Goal: Task Accomplishment & Management: Manage account settings

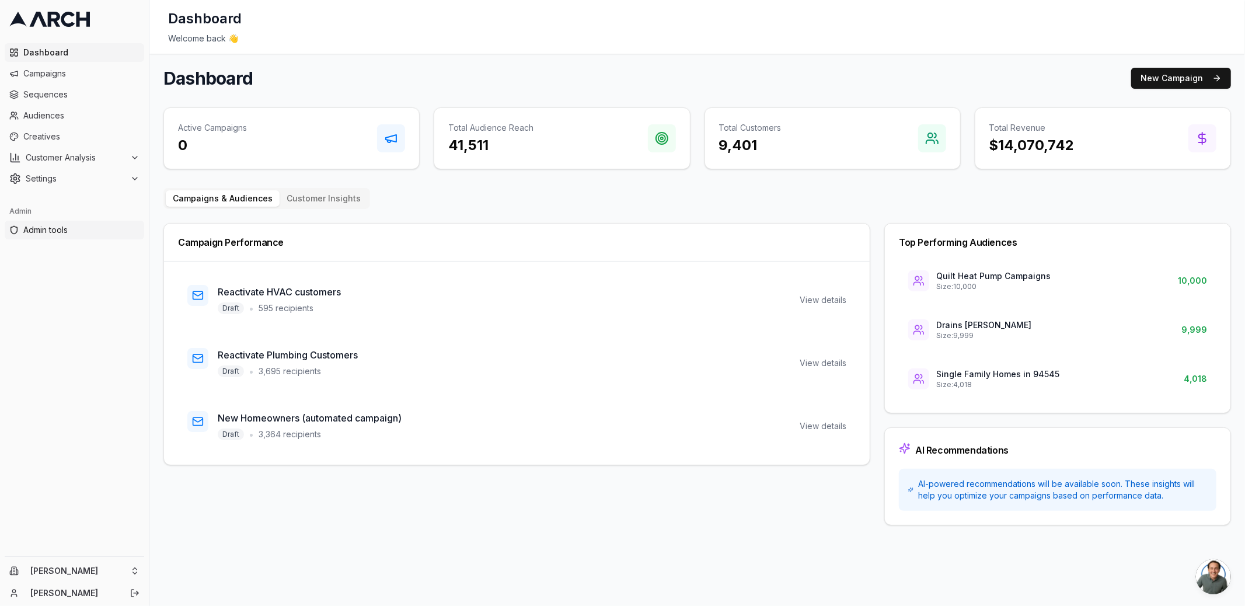
click at [67, 225] on span "Admin tools" at bounding box center [81, 230] width 116 height 12
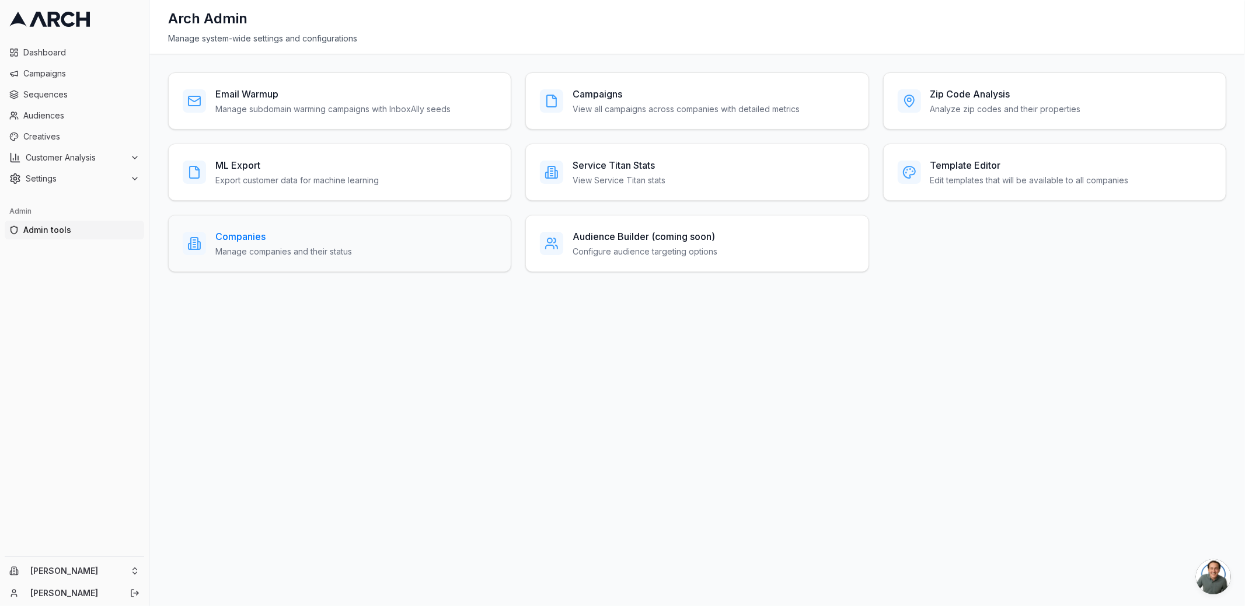
click at [299, 240] on h3 "Companies" at bounding box center [283, 236] width 137 height 14
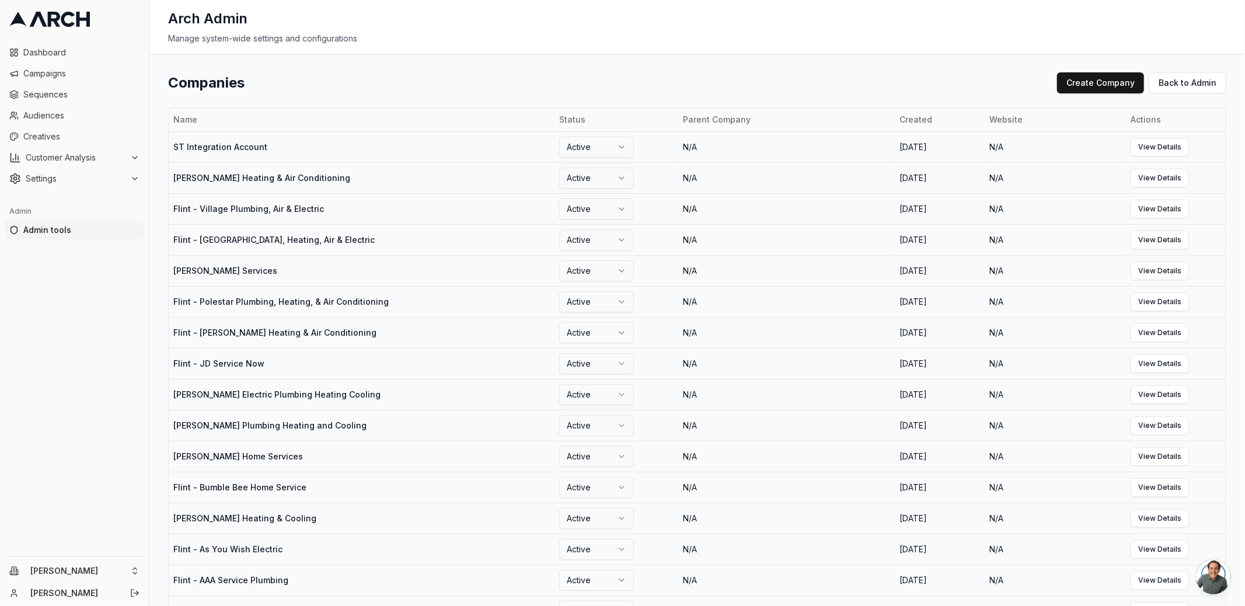
click at [476, 91] on div "Companies Create Company Back to Admin" at bounding box center [697, 82] width 1058 height 21
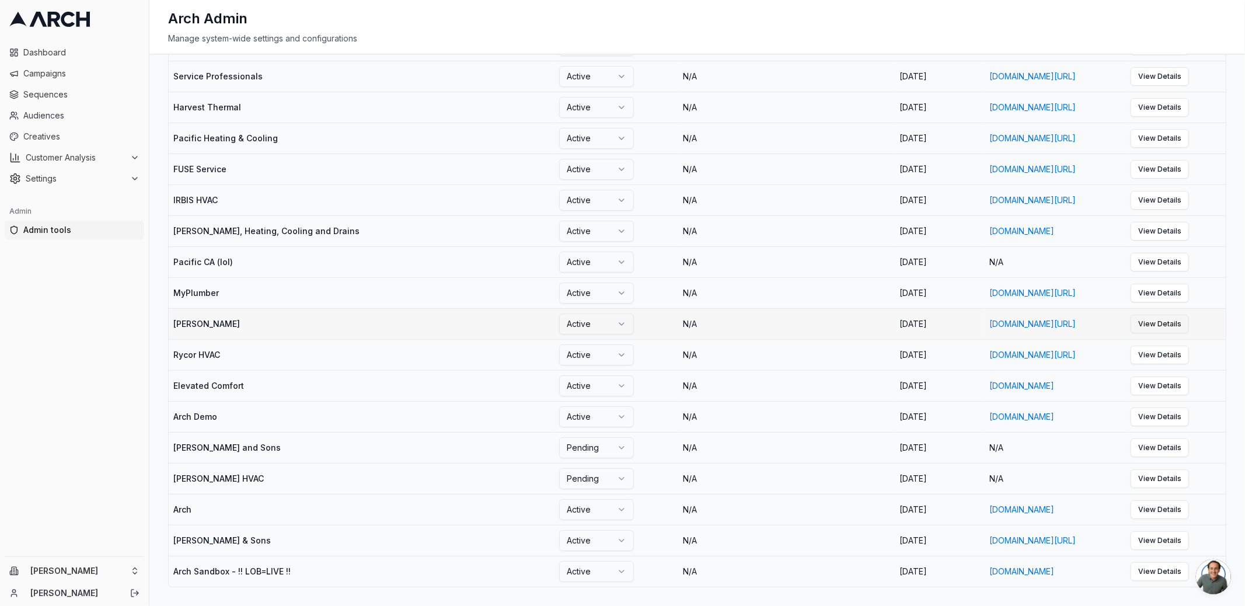
click at [1187, 330] on link "View Details" at bounding box center [1160, 324] width 58 height 19
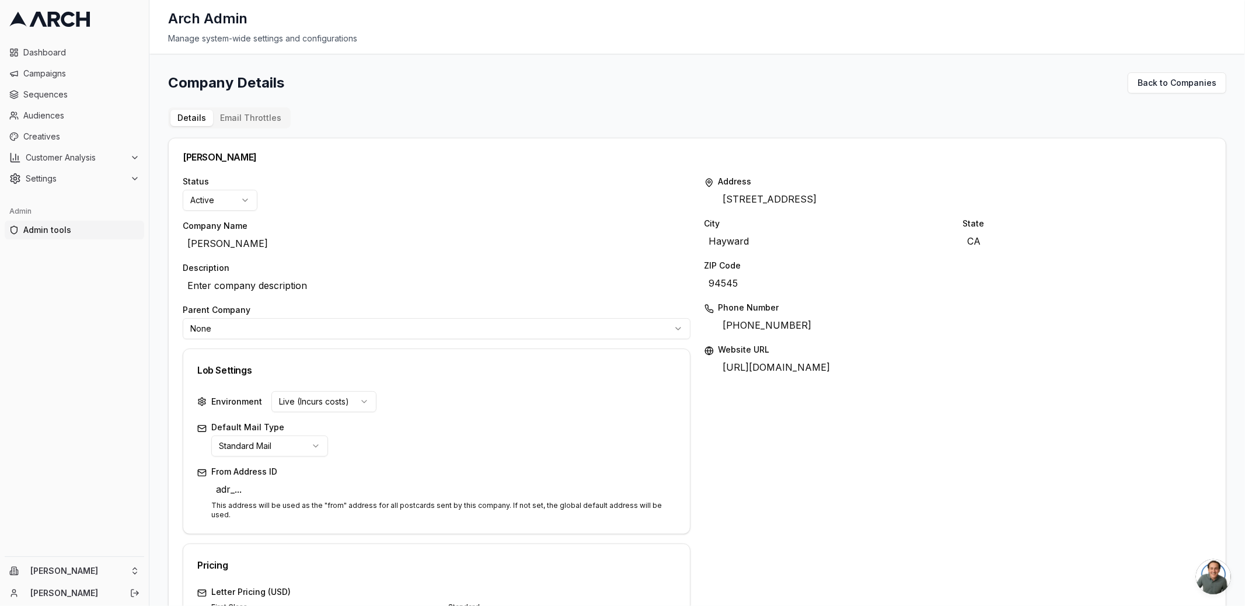
click at [241, 120] on button "Email Throttles" at bounding box center [250, 118] width 75 height 16
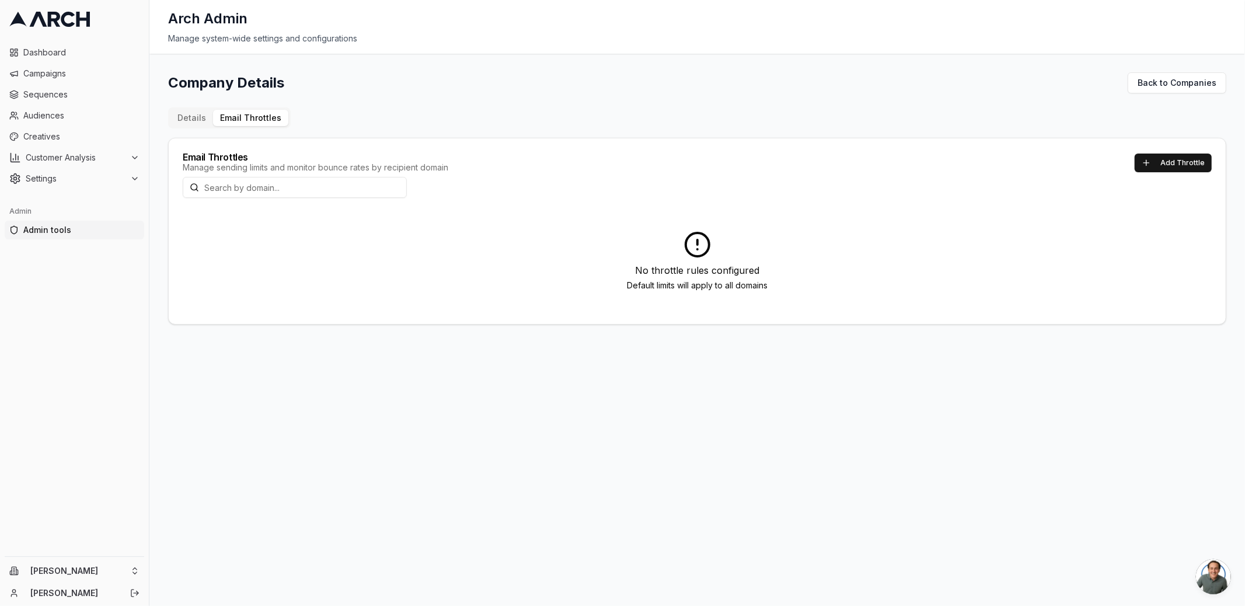
click at [183, 123] on button "Details" at bounding box center [191, 118] width 43 height 16
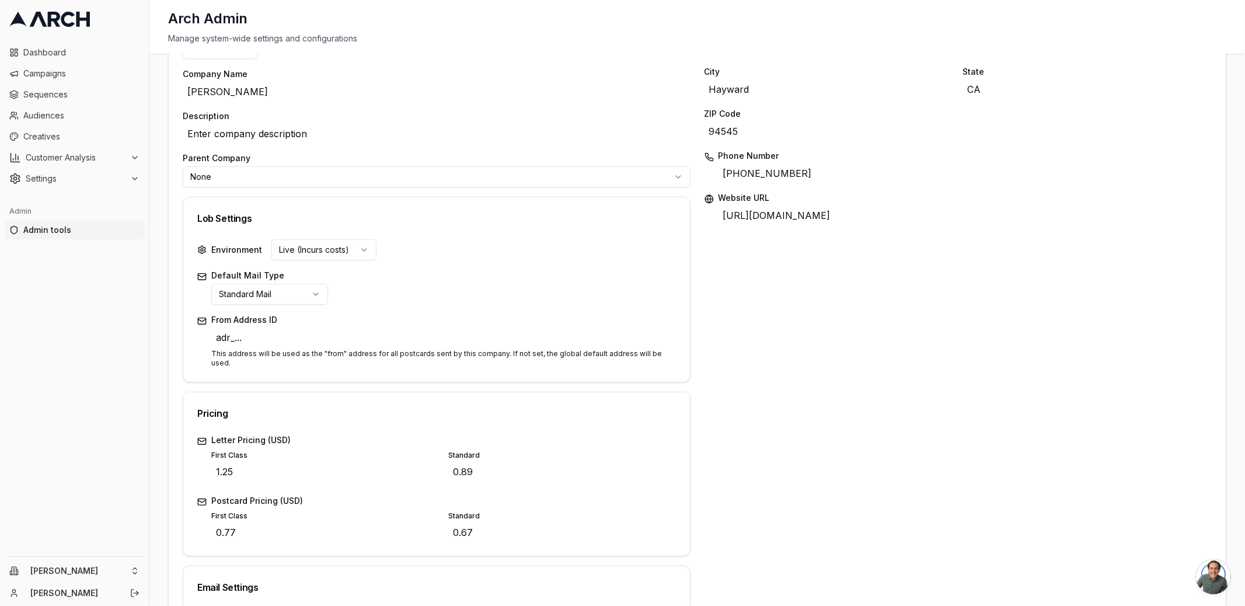
scroll to position [156, 0]
click at [219, 334] on span "adr_..." at bounding box center [228, 333] width 35 height 19
click at [715, 360] on div "Address 2616 Barrington Court Edit City Hayward Edit State CA Edit ZIP Code 945…" at bounding box center [959, 382] width 508 height 725
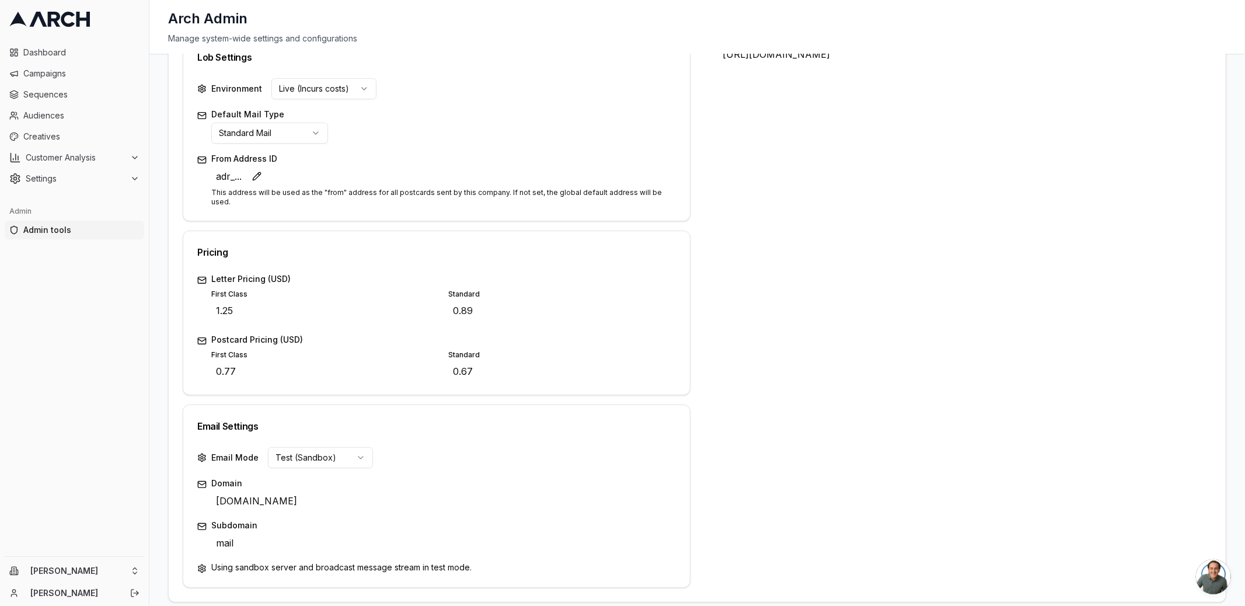
scroll to position [316, 0]
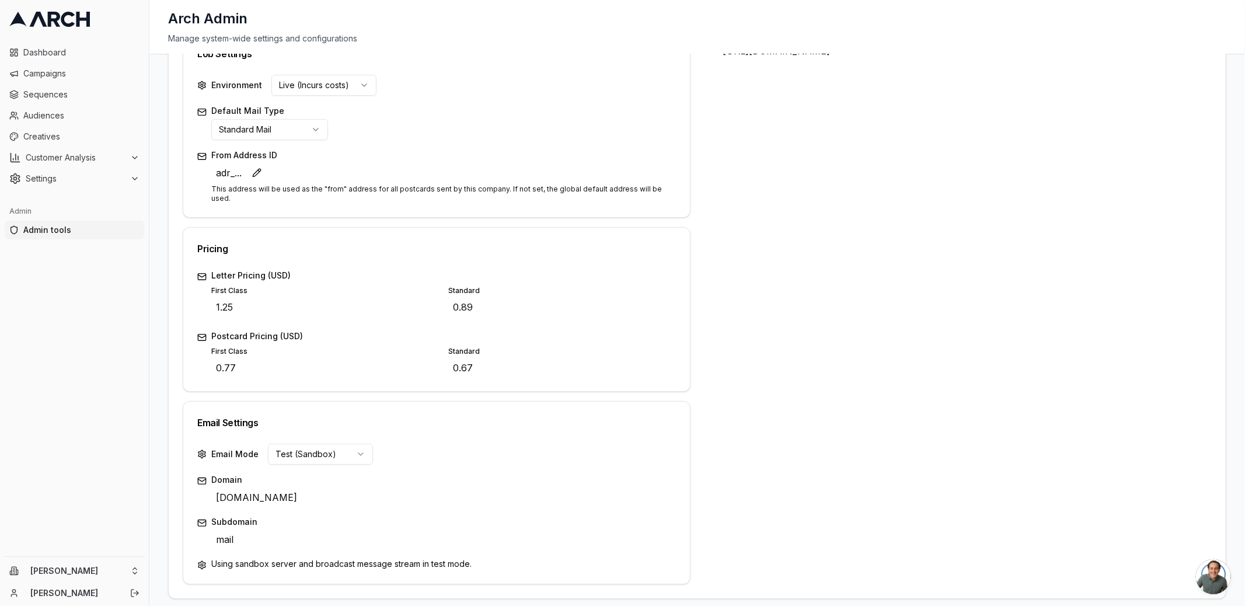
click at [234, 448] on label "Email Mode" at bounding box center [234, 454] width 47 height 12
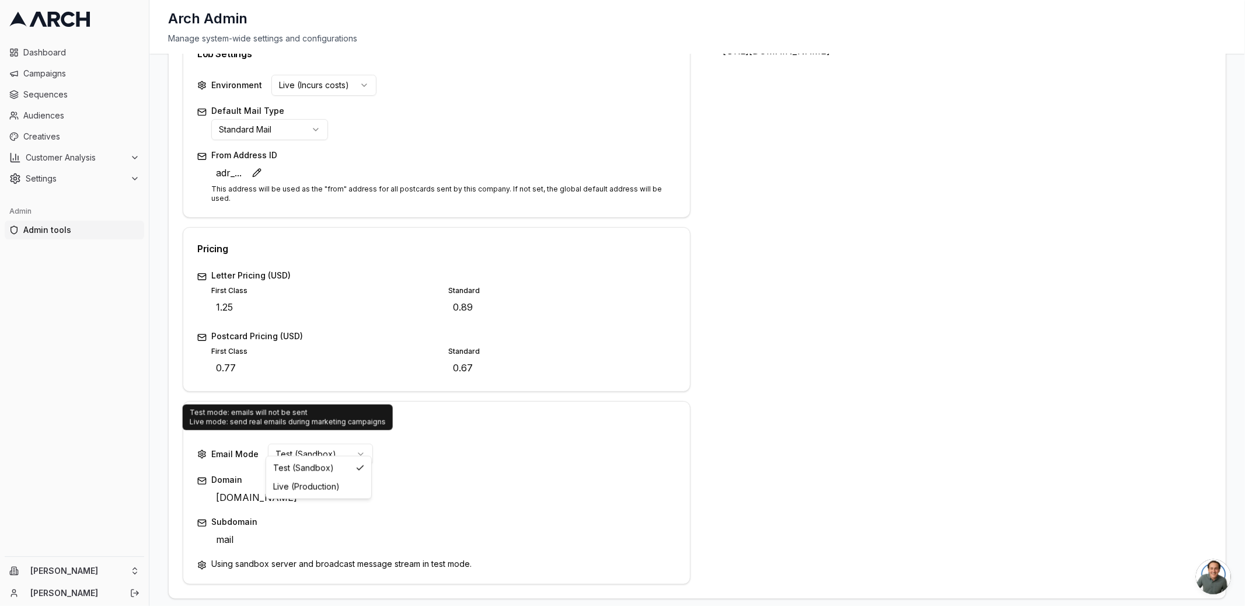
click at [304, 436] on html "Dashboard Campaigns Sequences Audiences Creatives Customer Analysis Settings Ad…" at bounding box center [622, 303] width 1245 height 606
click at [305, 443] on html "Dashboard Campaigns Sequences Audiences Creatives Customer Analysis Settings Ad…" at bounding box center [622, 303] width 1245 height 606
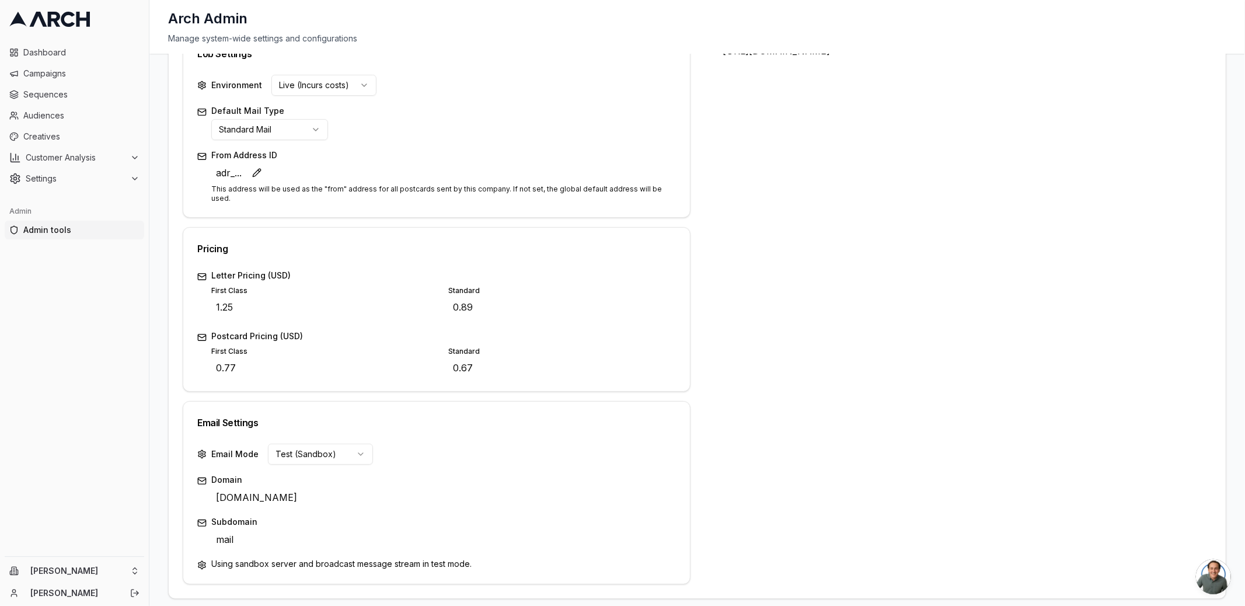
click at [220, 474] on label "Domain" at bounding box center [443, 480] width 465 height 12
click at [247, 558] on p "Using sandbox server and broadcast message stream in test mode." at bounding box center [443, 564] width 465 height 12
click at [199, 560] on icon at bounding box center [201, 564] width 9 height 9
click at [302, 443] on html "Dashboard Campaigns Sequences Audiences Creatives Customer Analysis Settings Ad…" at bounding box center [622, 303] width 1245 height 606
click at [713, 415] on div "Address 2616 Barrington Court Edit City Hayward Edit State CA Edit ZIP Code 945…" at bounding box center [959, 221] width 508 height 725
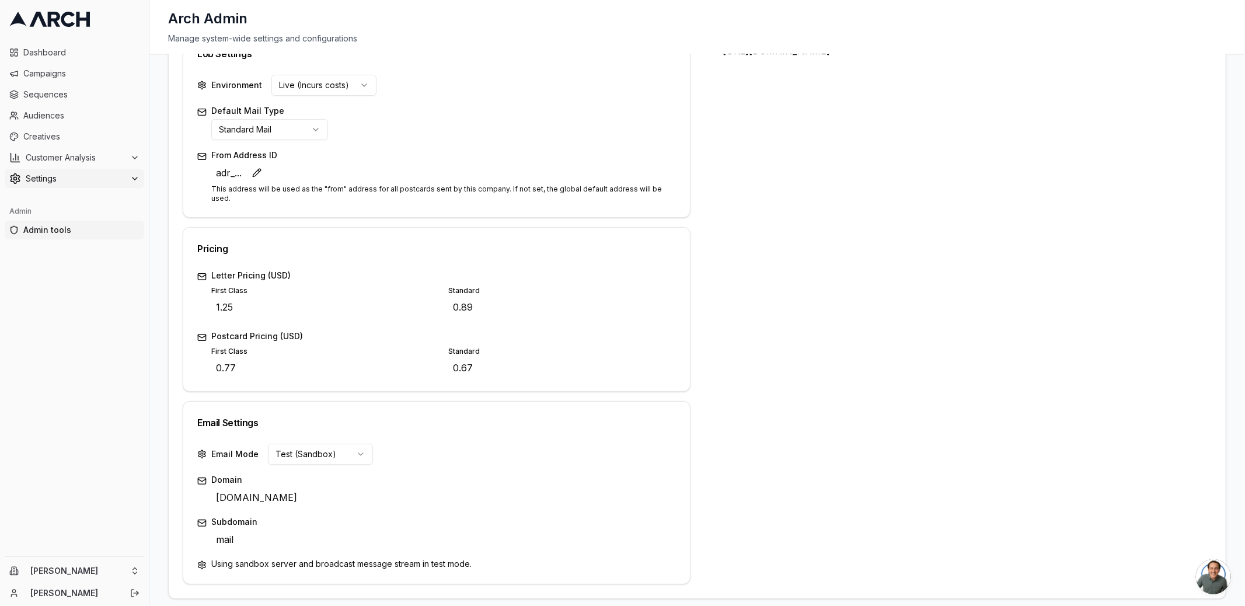
click at [135, 178] on icon at bounding box center [134, 178] width 9 height 9
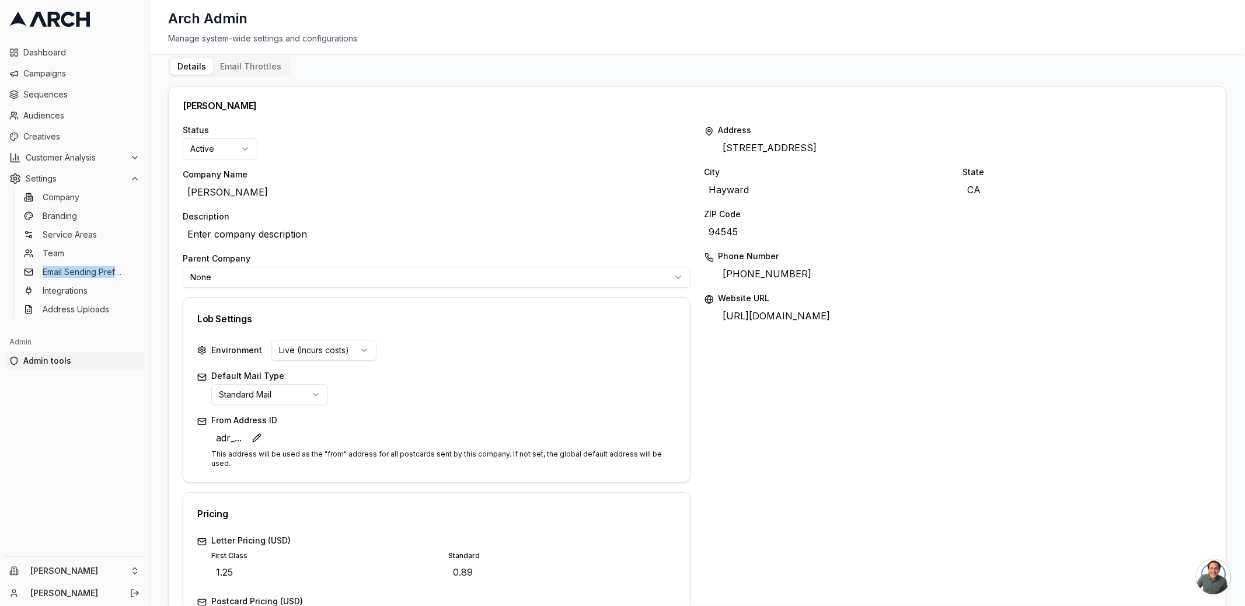
scroll to position [0, 0]
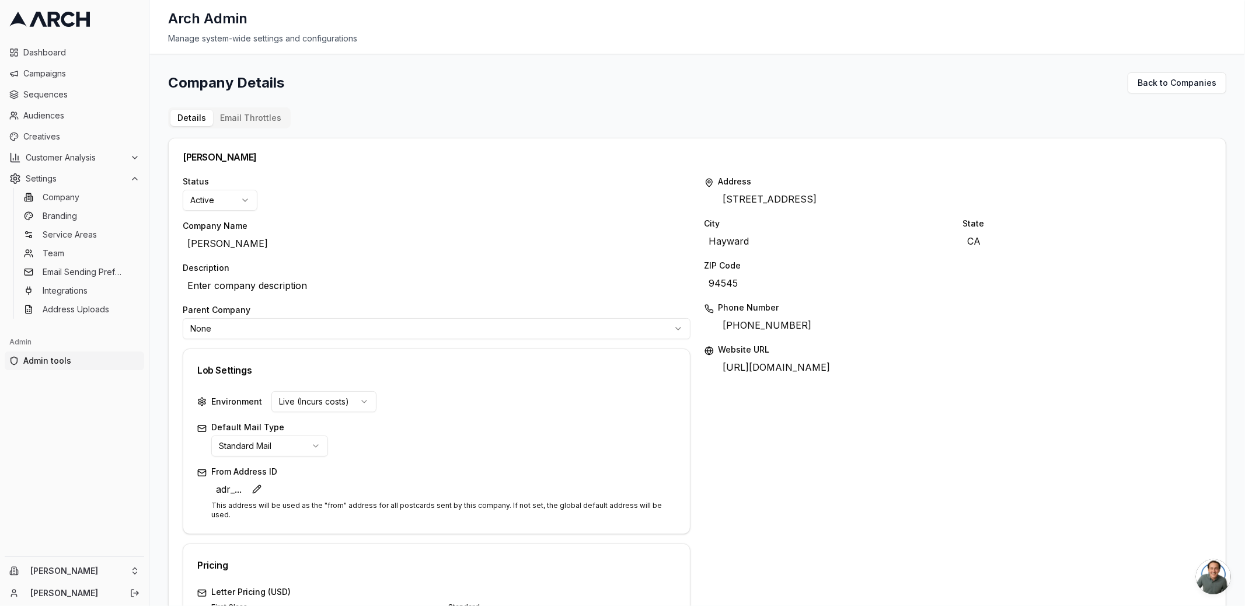
click at [741, 461] on div "Address 2616 Barrington Court Edit City Hayward Edit State CA Edit ZIP Code 945…" at bounding box center [959, 538] width 508 height 725
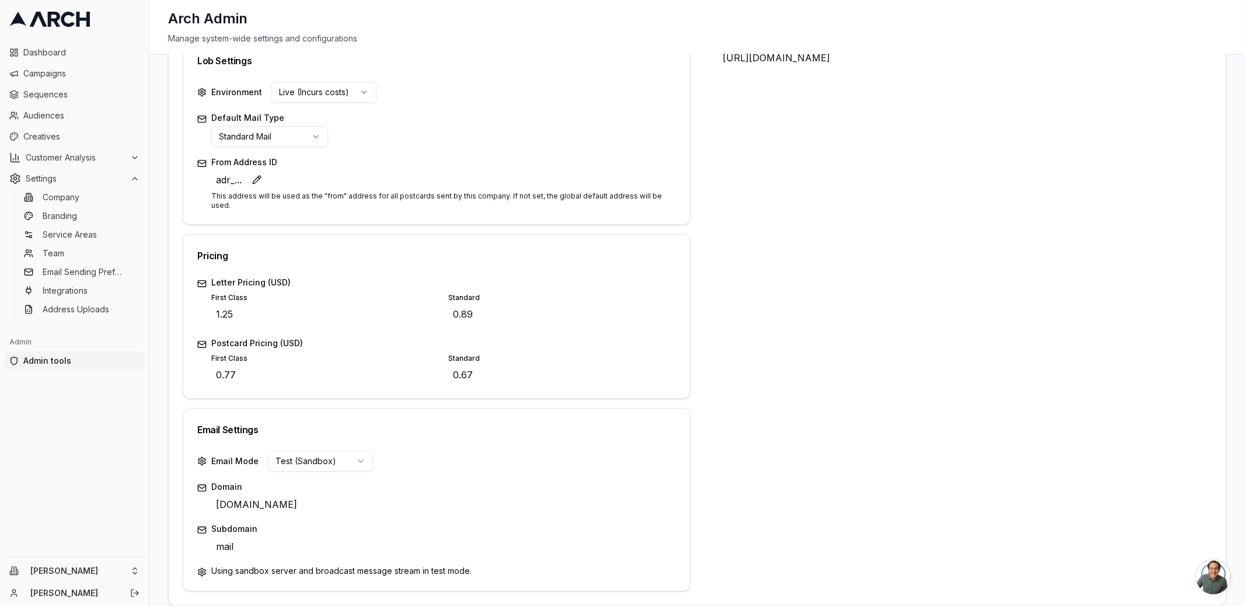
scroll to position [316, 0]
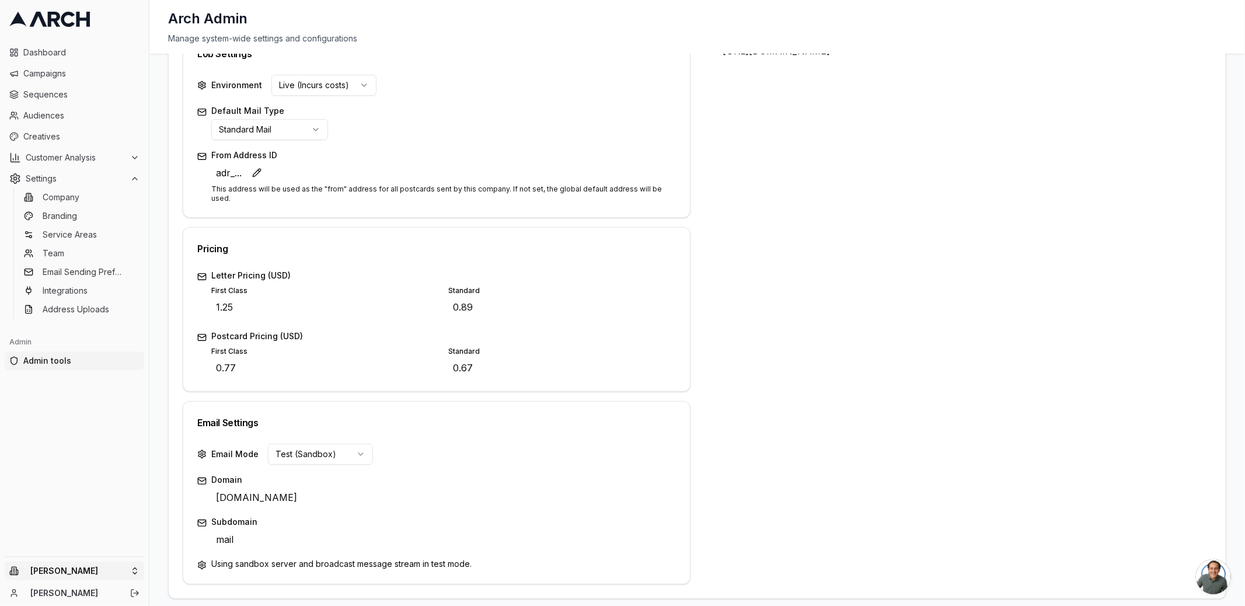
click at [131, 570] on html "Dashboard Campaigns Sequences Audiences Creatives Customer Analysis Settings Co…" at bounding box center [622, 303] width 1245 height 606
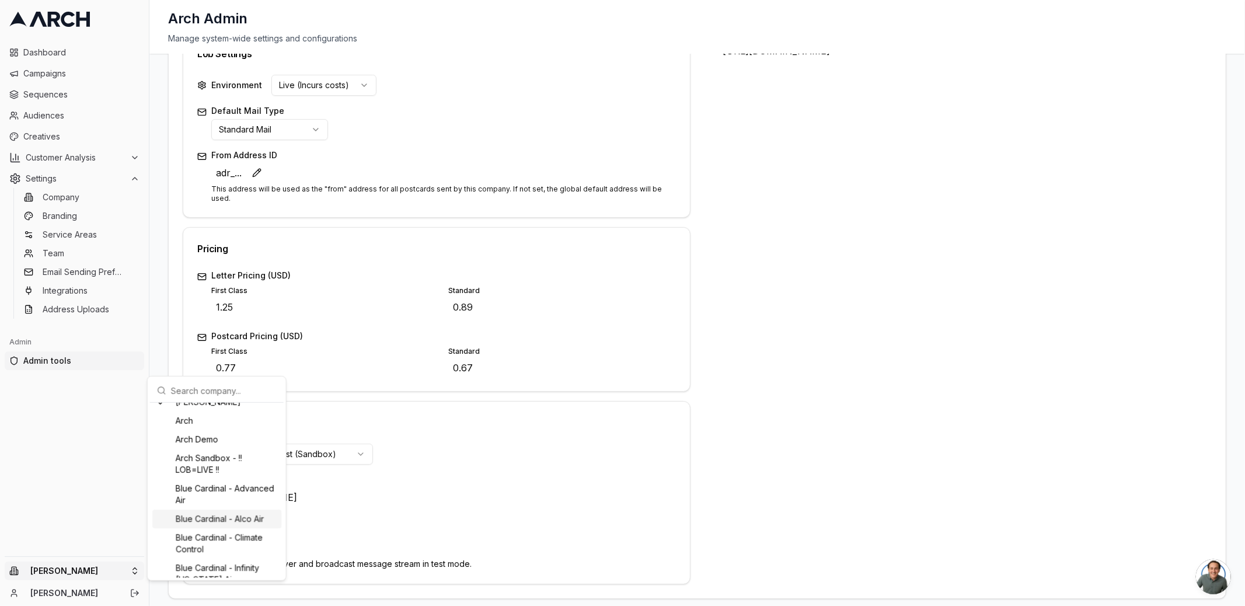
scroll to position [0, 0]
click at [840, 452] on html "Dashboard Campaigns Sequences Audiences Creatives Customer Analysis Settings Co…" at bounding box center [622, 303] width 1245 height 606
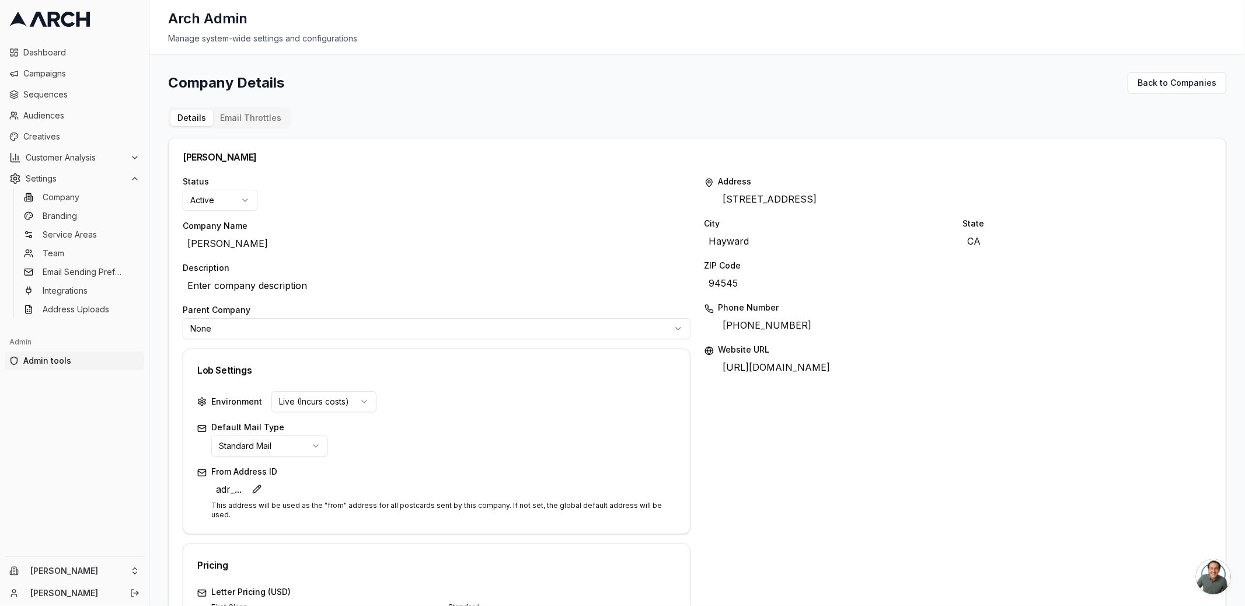
click at [695, 155] on div "Albert Nahman" at bounding box center [697, 156] width 1029 height 9
click at [607, 80] on div "Company Details Back to Companies" at bounding box center [697, 82] width 1058 height 21
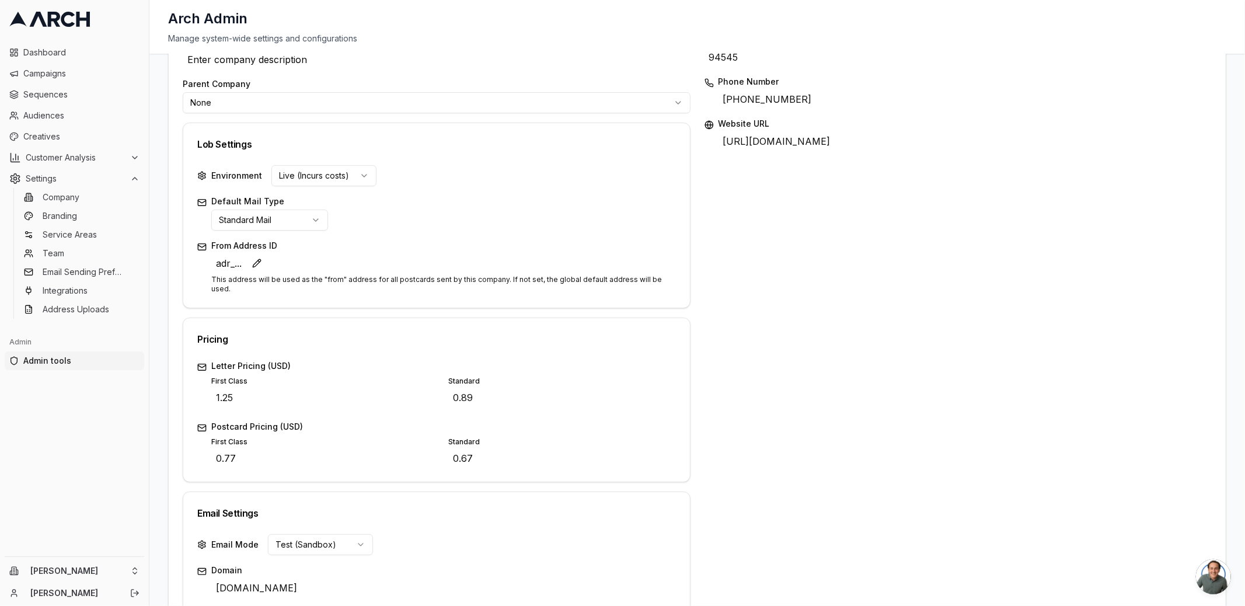
scroll to position [316, 0]
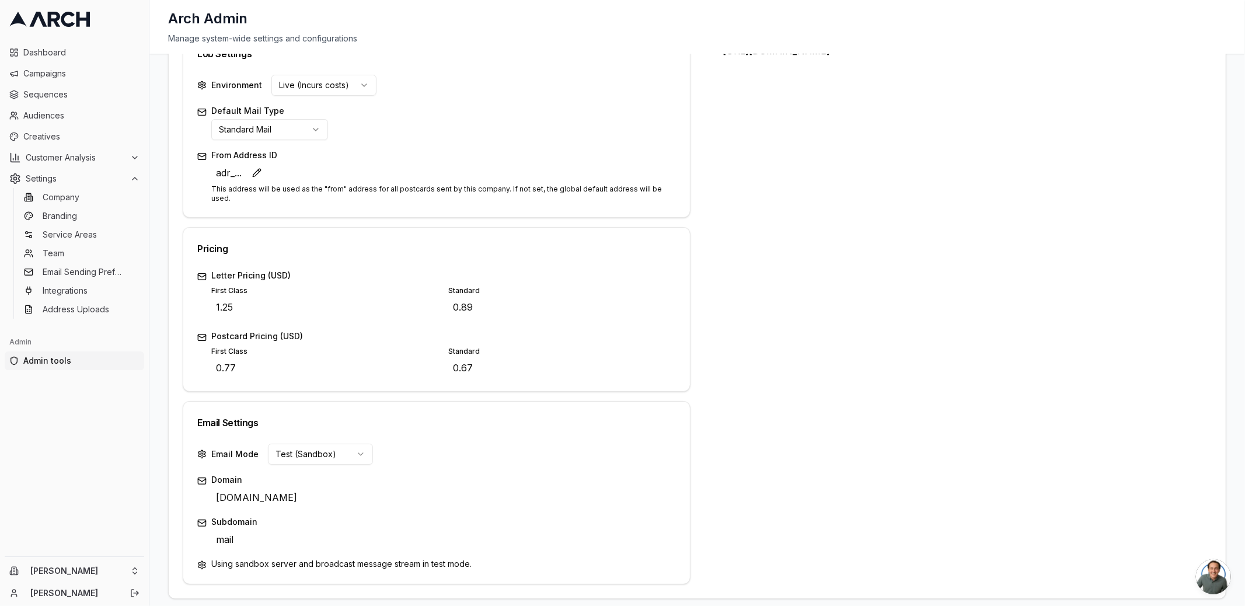
click at [688, 209] on div "Status Active Company Name Albert Nahman Edit Description Enter company descrip…" at bounding box center [697, 221] width 1029 height 725
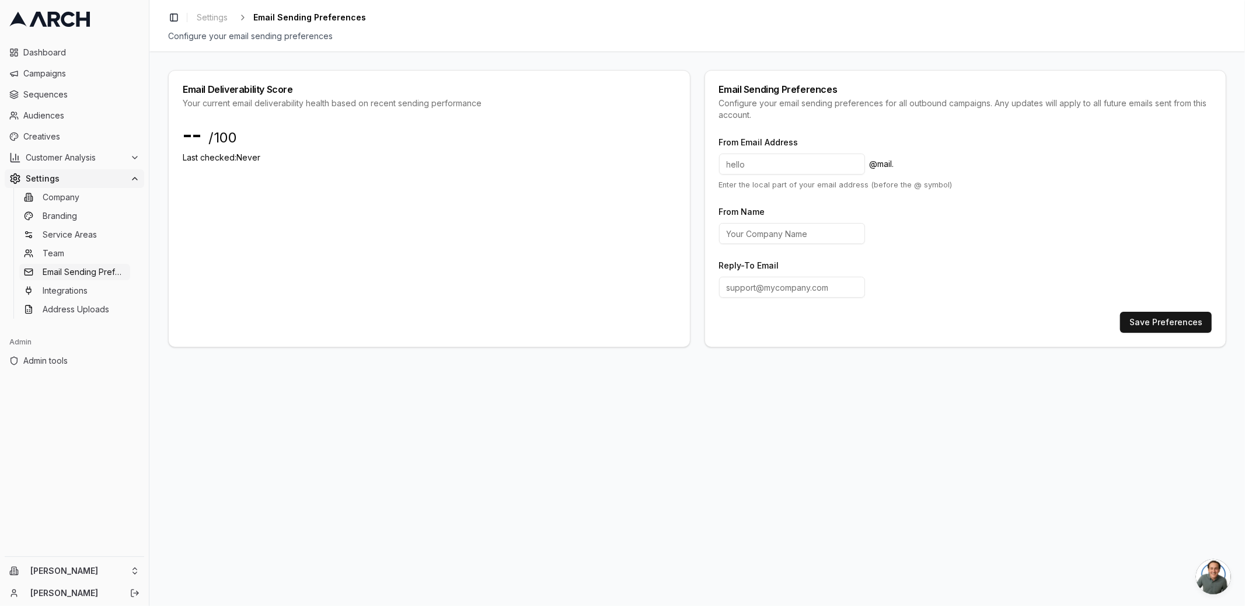
click at [161, 220] on div "Email Deliverability Score Your current email deliverability health based on re…" at bounding box center [697, 328] width 1096 height 555
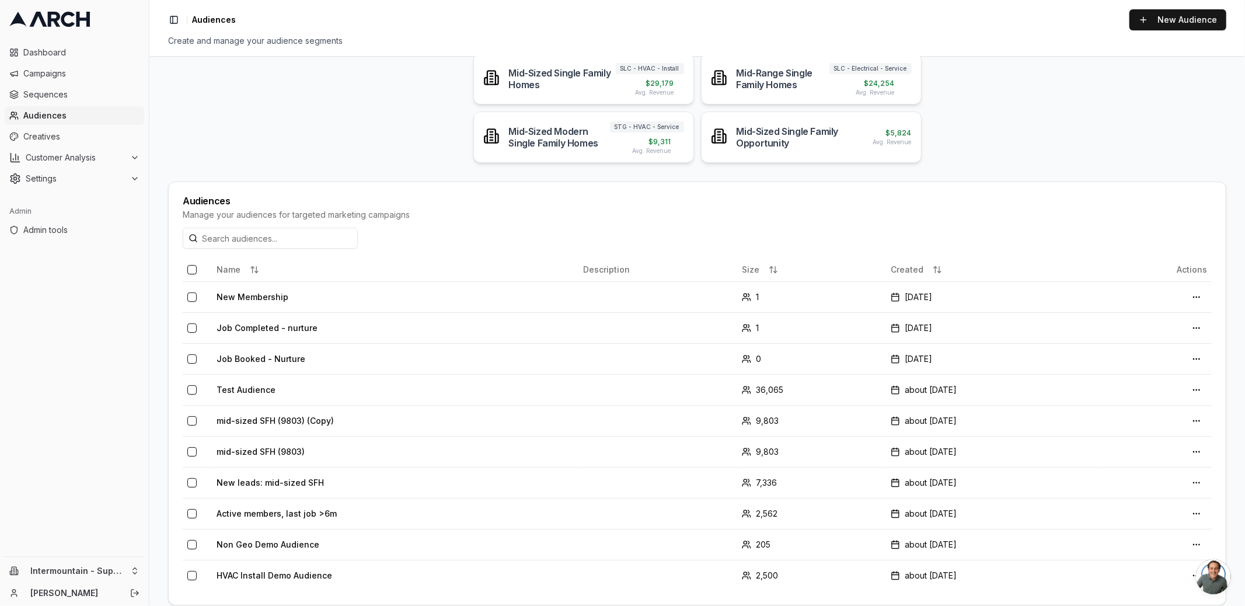
scroll to position [126, 0]
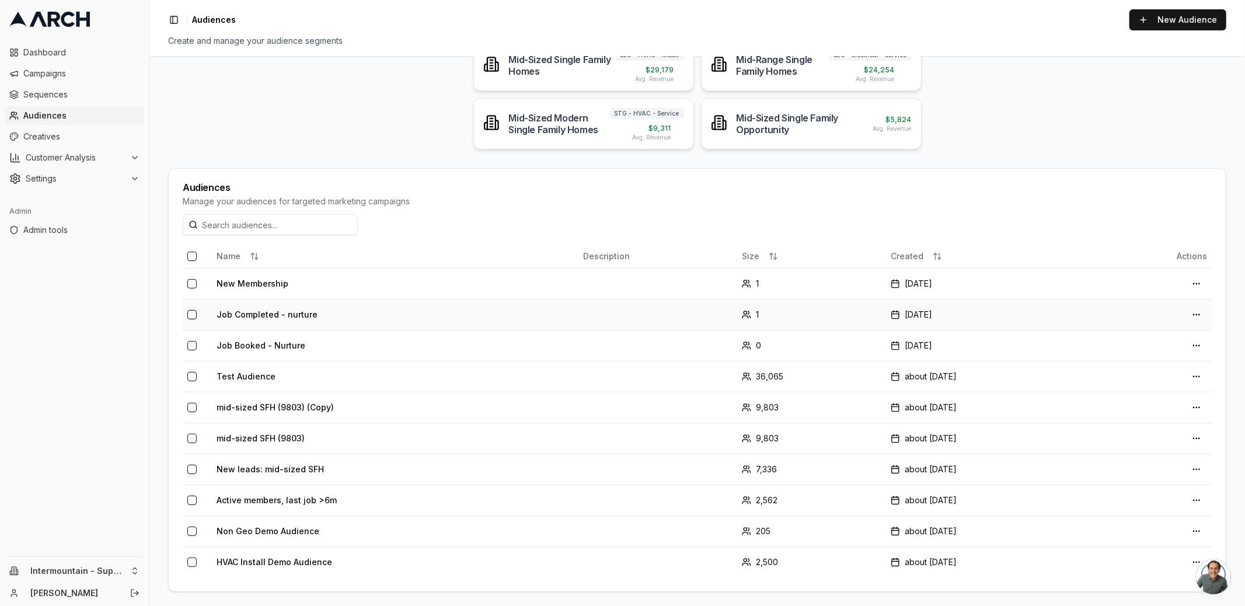
click at [279, 315] on td "Job Completed - nurture" at bounding box center [395, 314] width 367 height 31
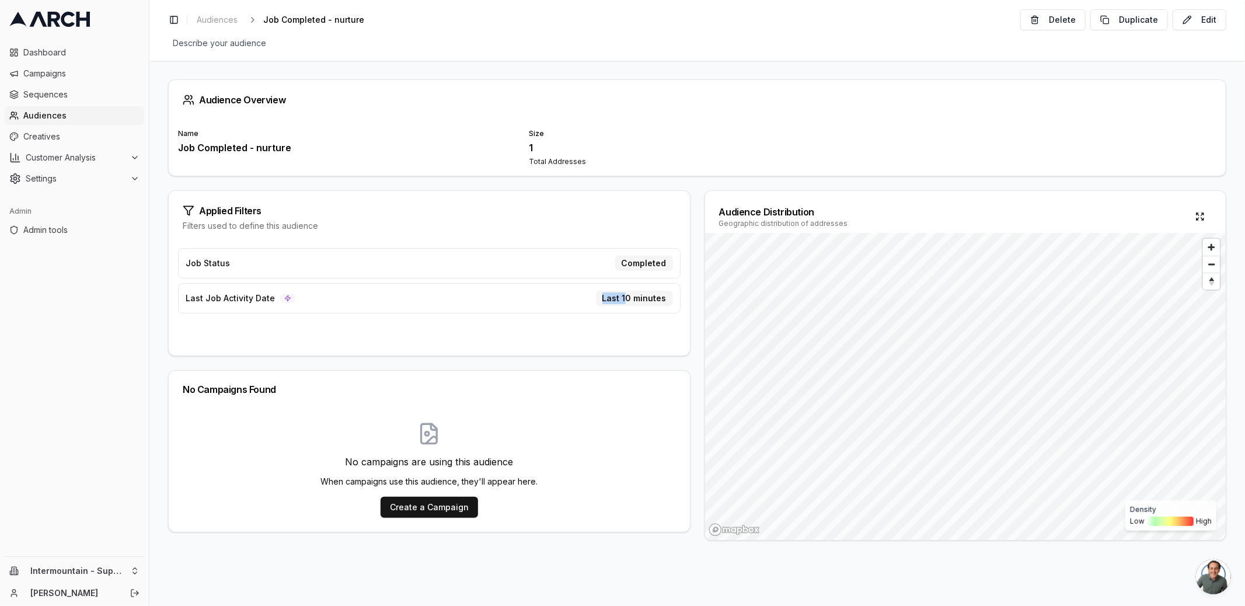
drag, startPoint x: 626, startPoint y: 296, endPoint x: 587, endPoint y: 295, distance: 38.5
click at [588, 295] on div "Last Job Activity Date Last 10 minutes" at bounding box center [429, 298] width 503 height 30
click at [429, 283] on div "Last Job Activity Date Last 10 minutes" at bounding box center [429, 298] width 503 height 30
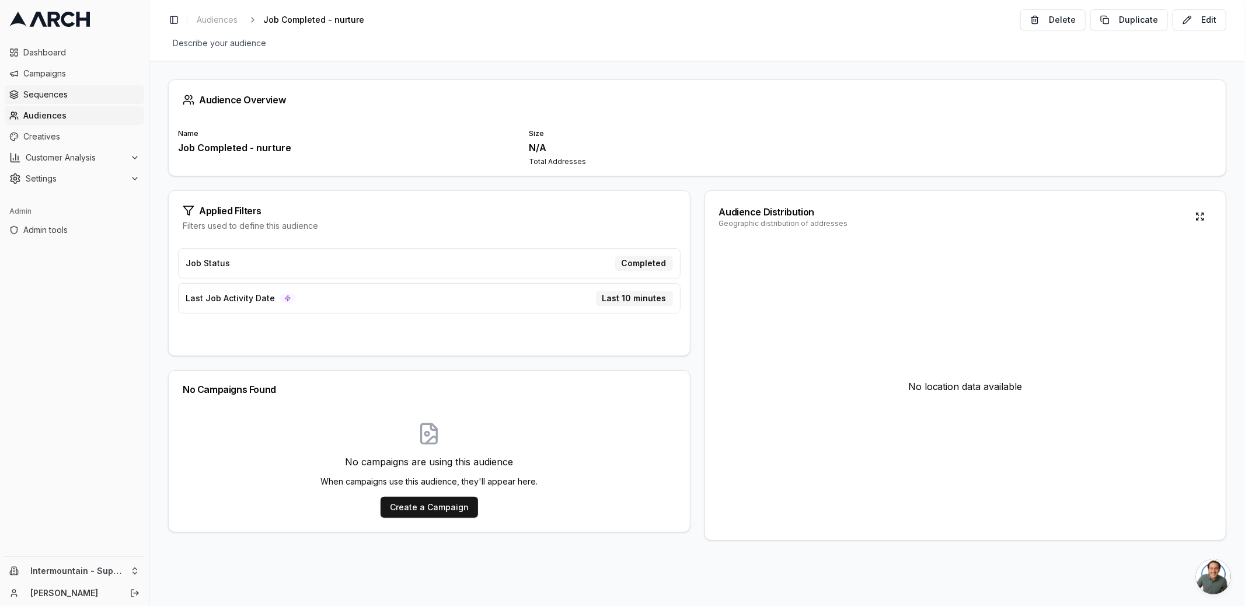
click at [78, 95] on span "Sequences" at bounding box center [81, 95] width 116 height 12
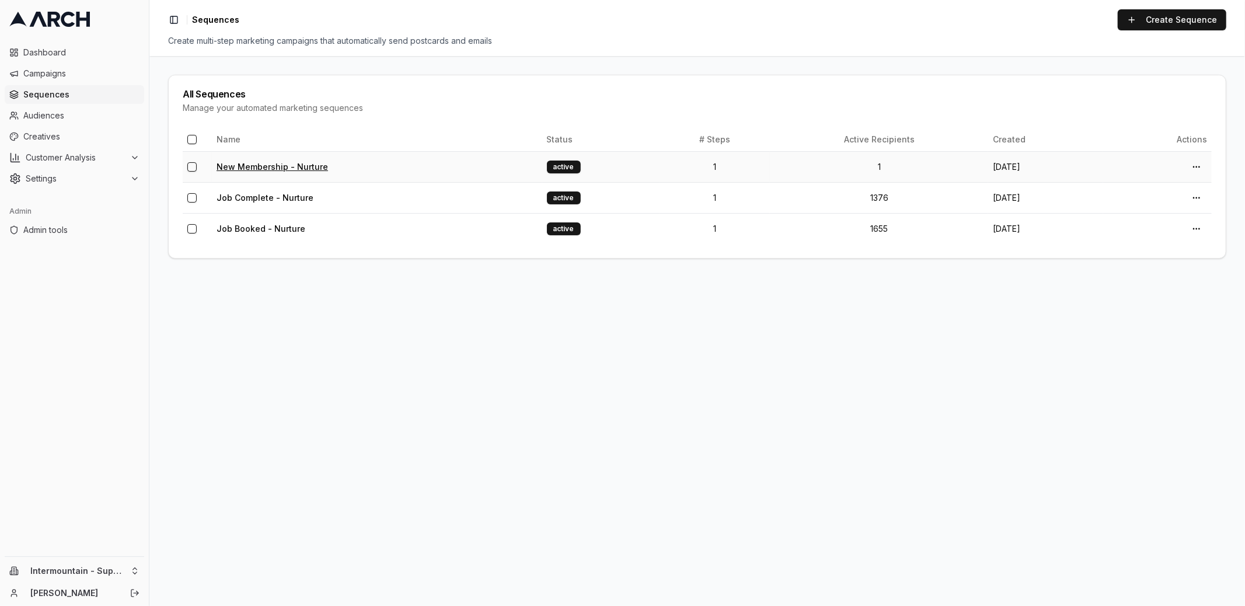
click at [270, 164] on link "New Membership - Nurture" at bounding box center [273, 167] width 112 height 10
